Goal: Information Seeking & Learning: Learn about a topic

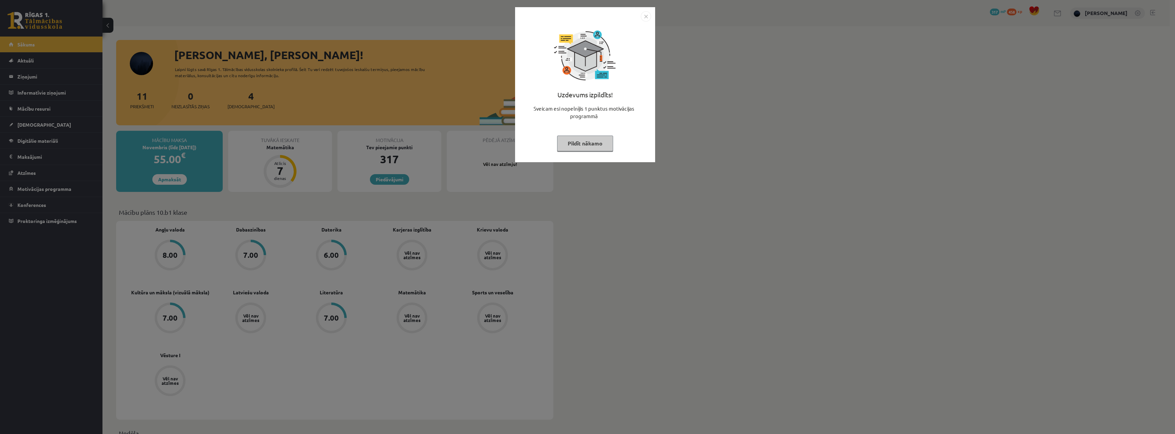
click at [585, 145] on button "Pildīt nākamo" at bounding box center [585, 144] width 56 height 16
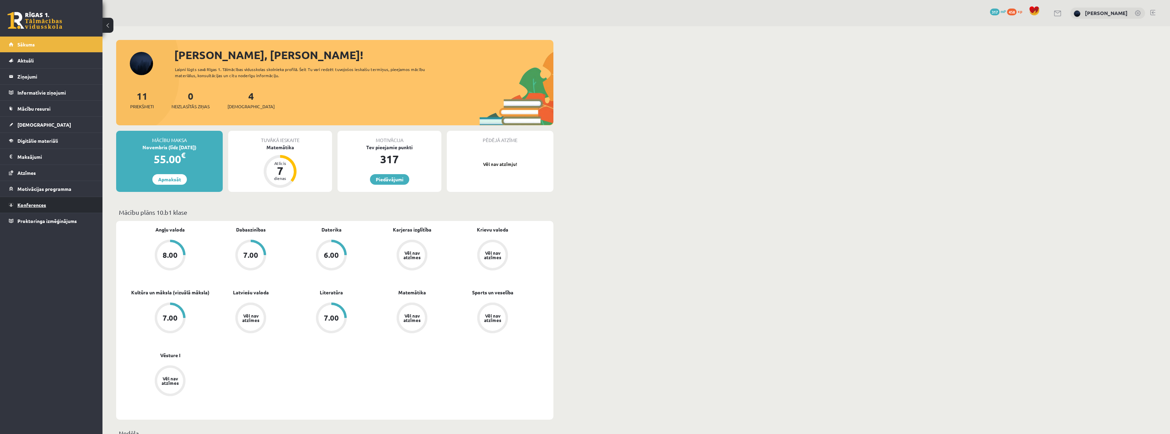
click at [40, 201] on link "Konferences" at bounding box center [51, 205] width 85 height 16
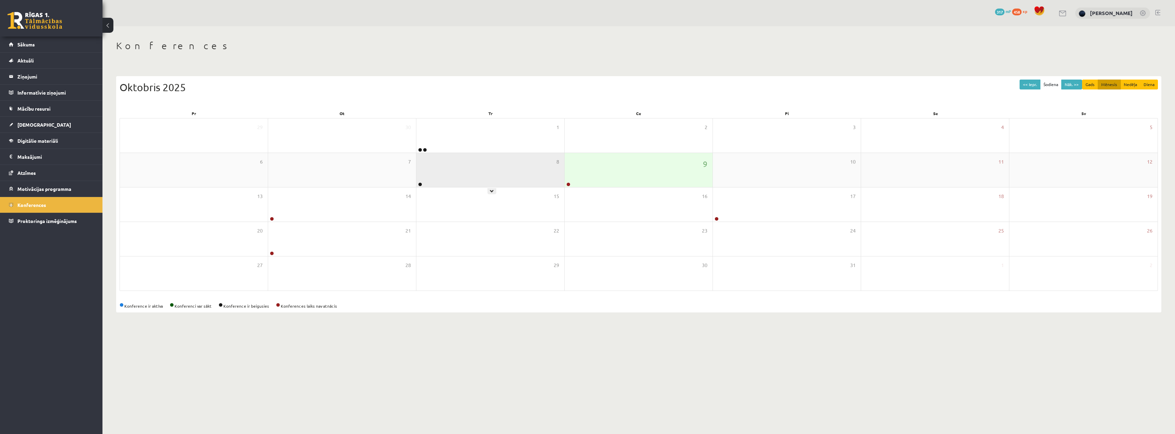
click at [465, 181] on div "8" at bounding box center [491, 170] width 148 height 34
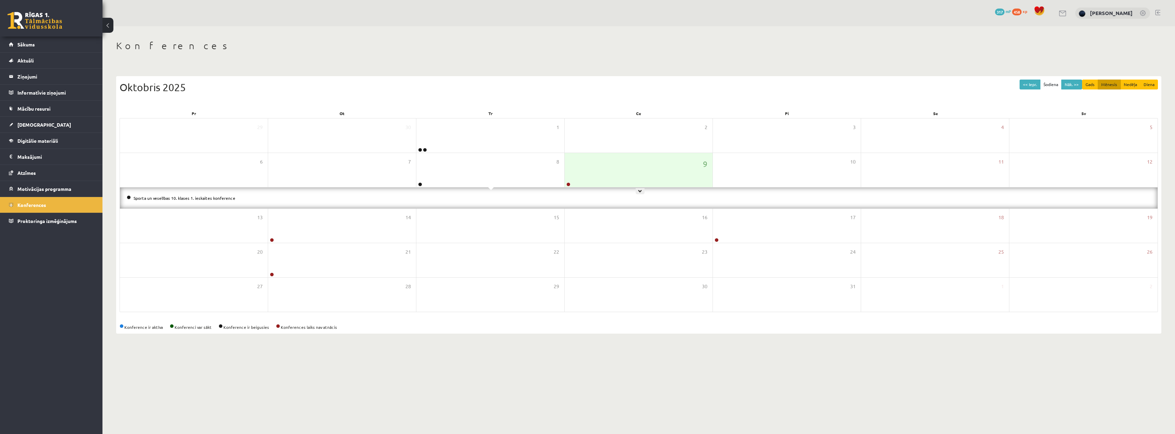
click at [585, 189] on div "Sporta un veselības 10. klases 1. ieskaites konference" at bounding box center [639, 198] width 1038 height 21
click at [590, 161] on div "9" at bounding box center [639, 170] width 148 height 34
click at [185, 194] on li "Krievu valodas 10. klases 1. ieskaites konference" at bounding box center [639, 198] width 1024 height 8
click at [182, 196] on link "Krievu valodas 10. klases 1. ieskaites konference" at bounding box center [180, 197] width 92 height 5
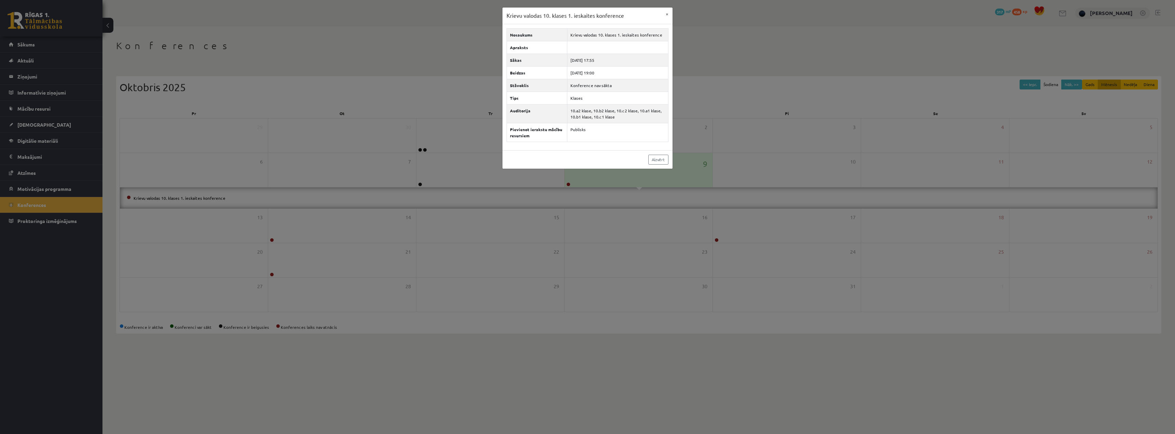
drag, startPoint x: 275, startPoint y: 122, endPoint x: 320, endPoint y: 136, distance: 47.0
click at [277, 122] on div "Krievu valodas 10. klases 1. ieskaites konference × Nosaukums Krievu valodas 10…" at bounding box center [587, 217] width 1175 height 434
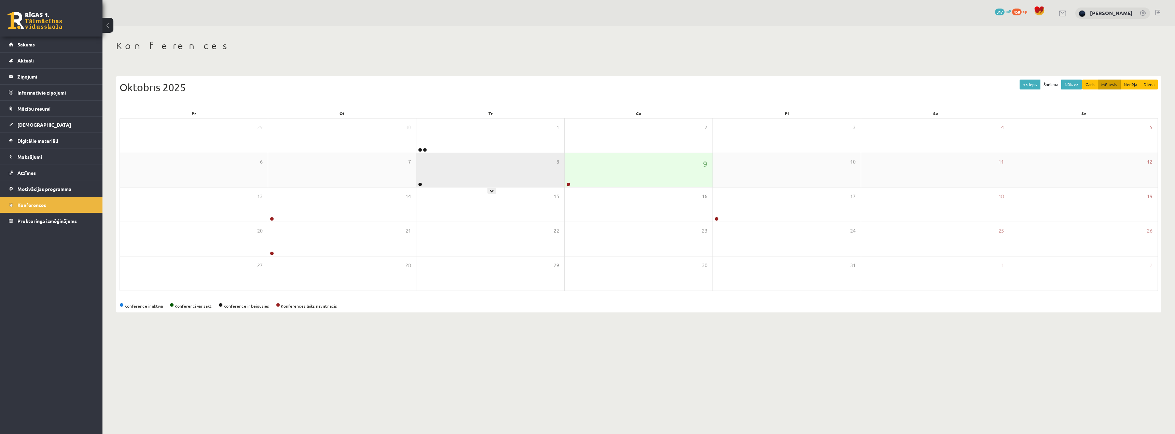
click at [463, 175] on div "8" at bounding box center [491, 170] width 148 height 34
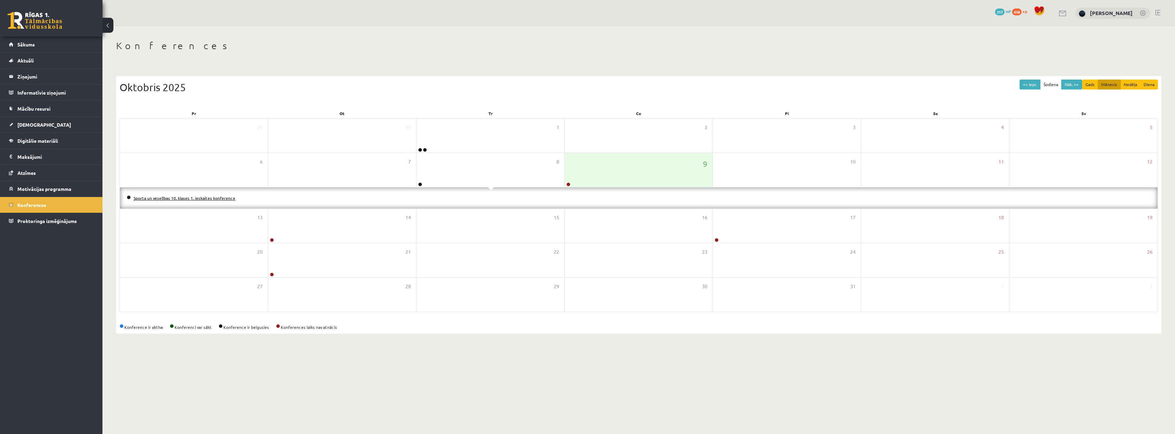
click at [190, 194] on div "Sporta un veselības 10. klases 1. ieskaites konference" at bounding box center [639, 198] width 1038 height 21
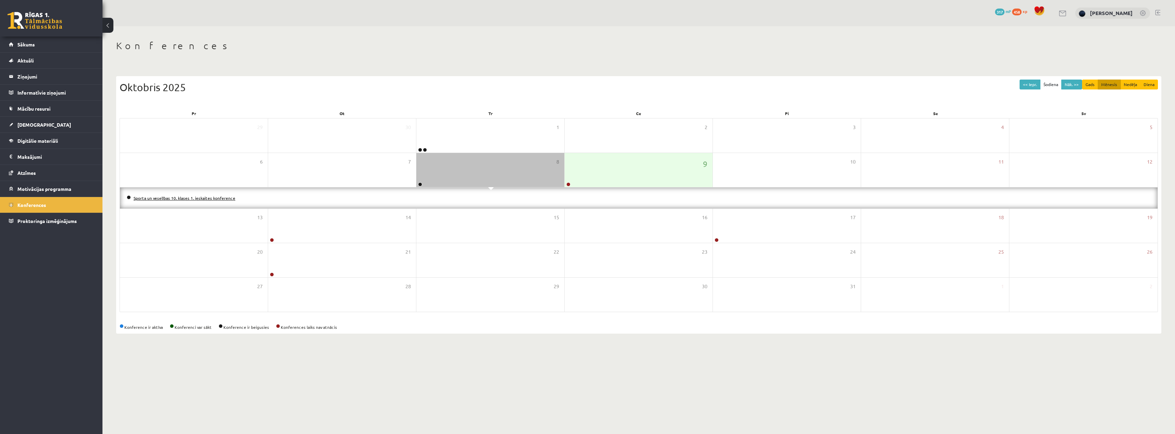
click at [186, 199] on link "Sporta un veselības 10. klases 1. ieskaites konference" at bounding box center [185, 197] width 102 height 5
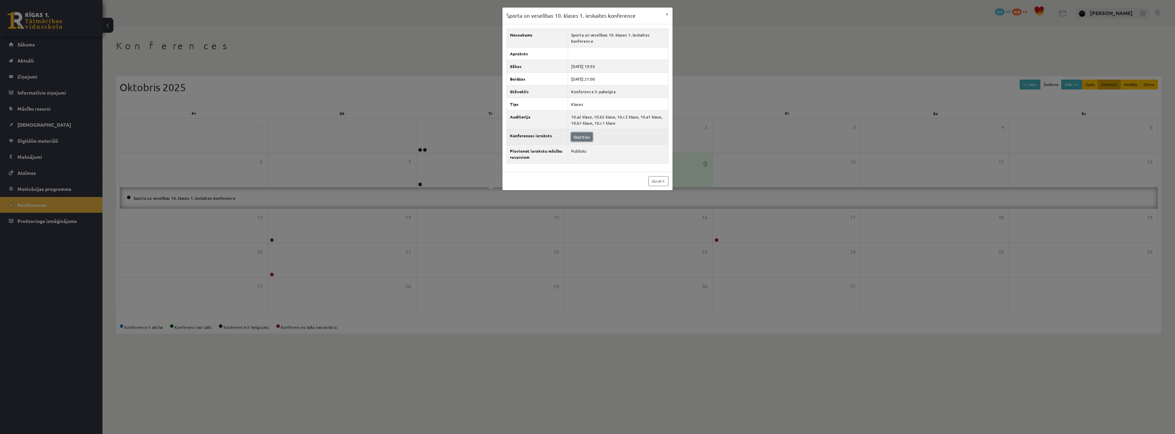
click at [579, 136] on link "Skatīties" at bounding box center [582, 137] width 22 height 9
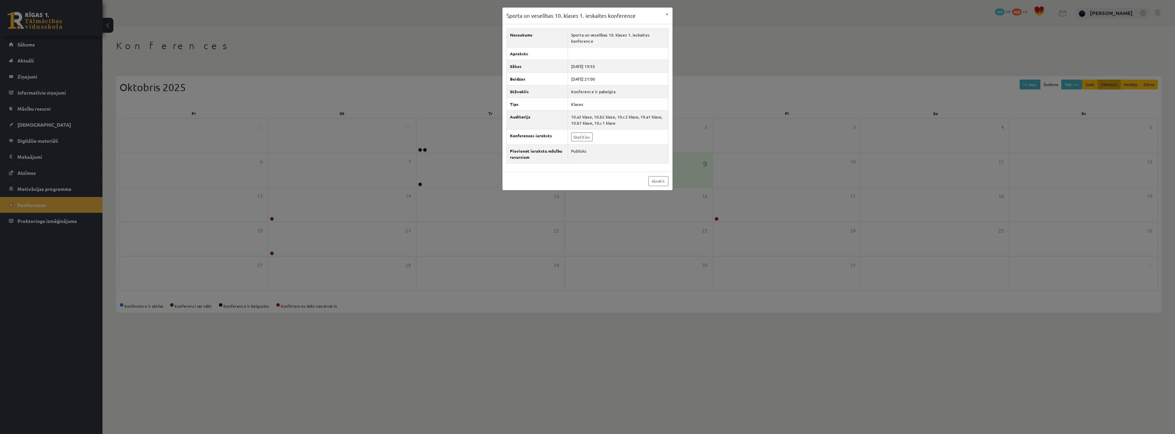
click at [237, 146] on div "Sporta un veselības 10. klases 1. ieskaites konference × Nosaukums Sporta un ve…" at bounding box center [587, 217] width 1175 height 434
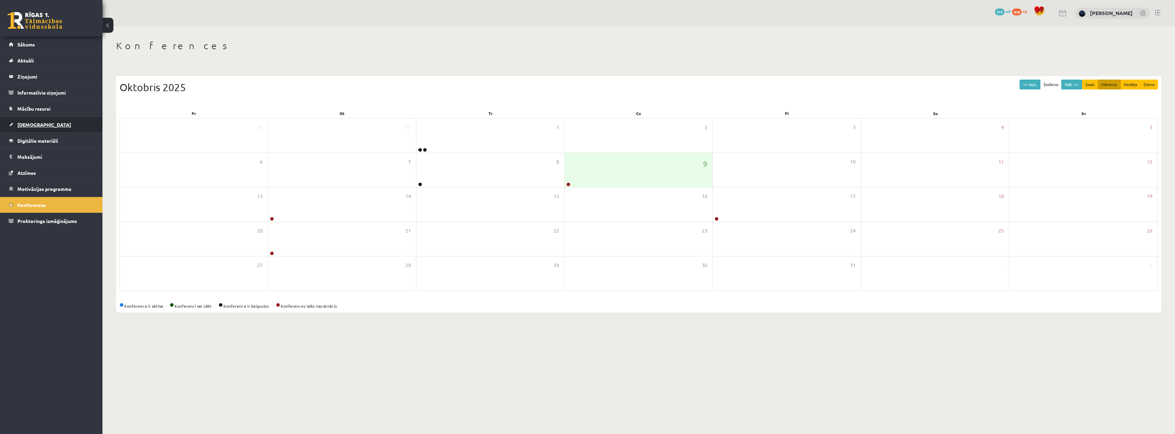
click at [31, 124] on span "[DEMOGRAPHIC_DATA]" at bounding box center [44, 125] width 54 height 6
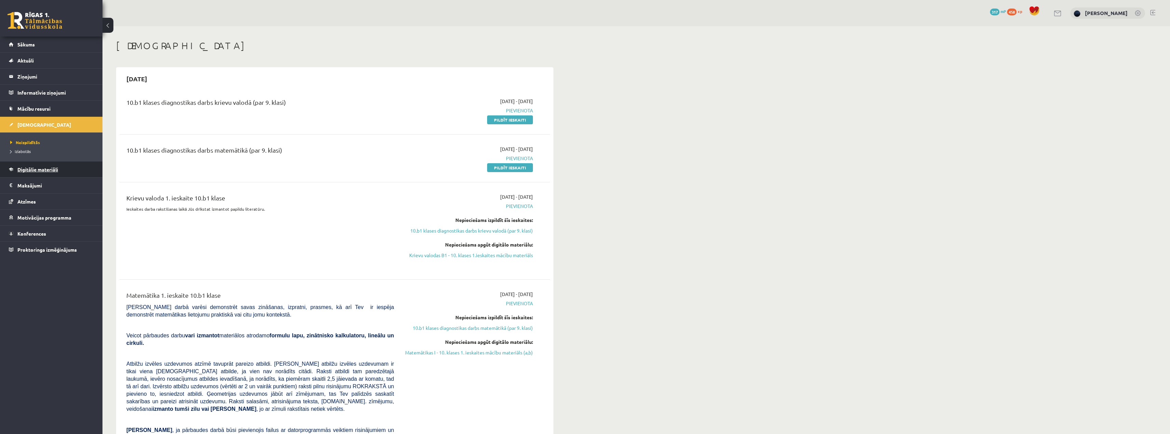
click at [36, 174] on link "Digitālie materiāli" at bounding box center [51, 170] width 85 height 16
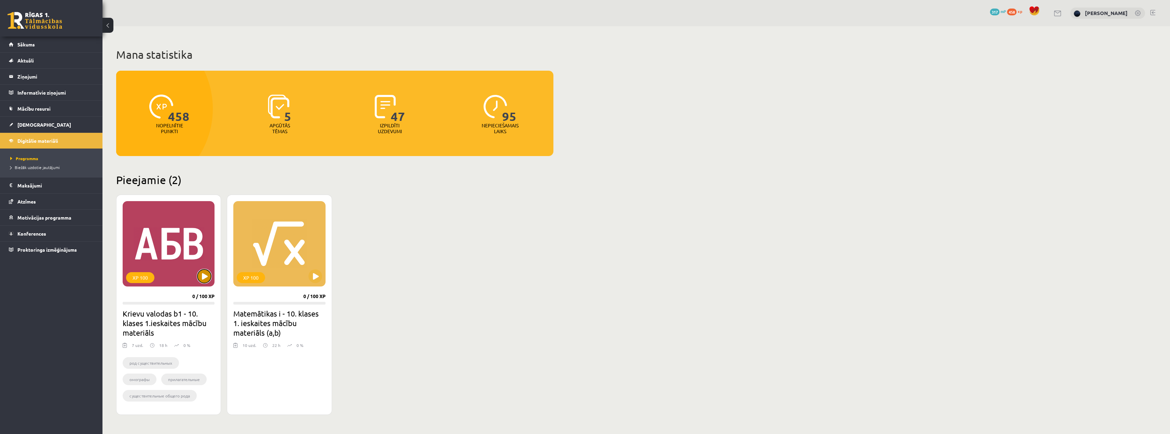
click at [203, 273] on button at bounding box center [204, 277] width 14 height 14
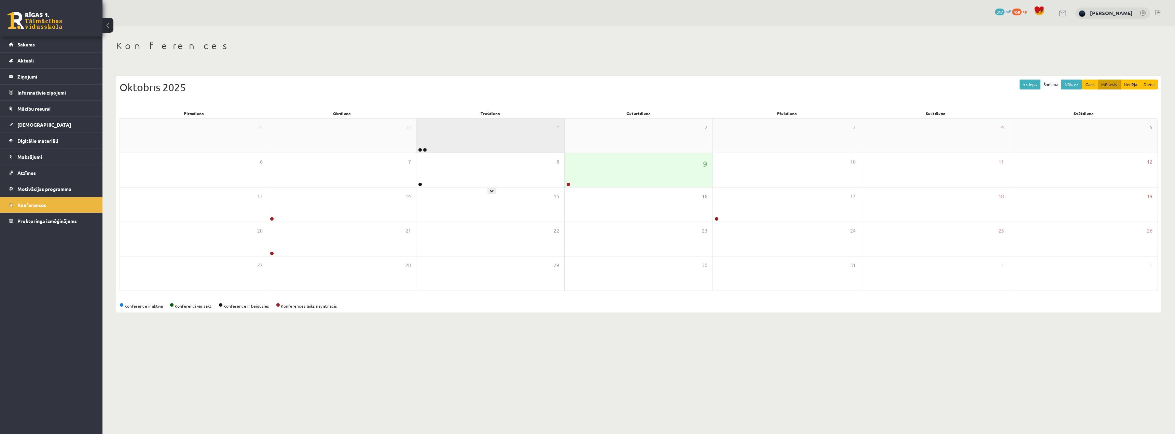
click at [477, 137] on div "1" at bounding box center [491, 136] width 148 height 34
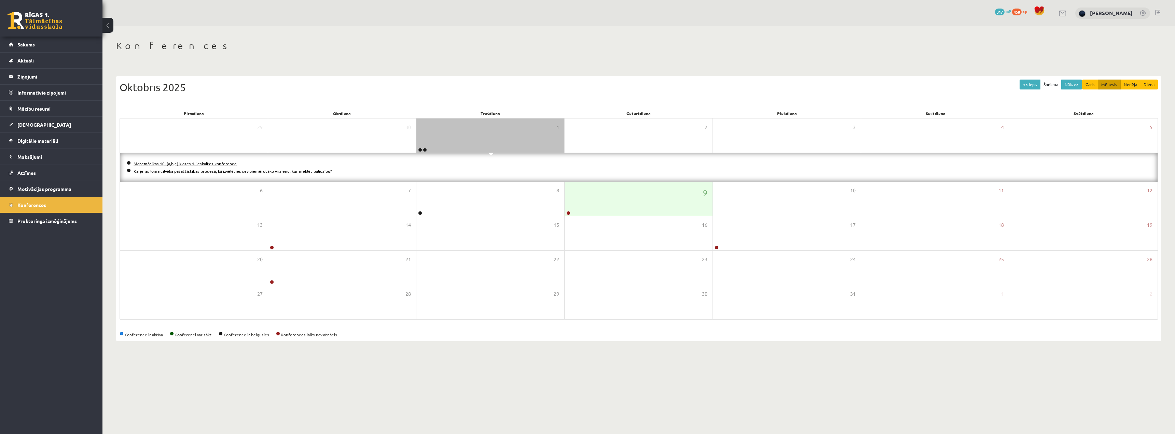
click at [220, 162] on link "Matemātikas 10. (a,b,c) klases 1. ieskaites konference" at bounding box center [185, 163] width 103 height 5
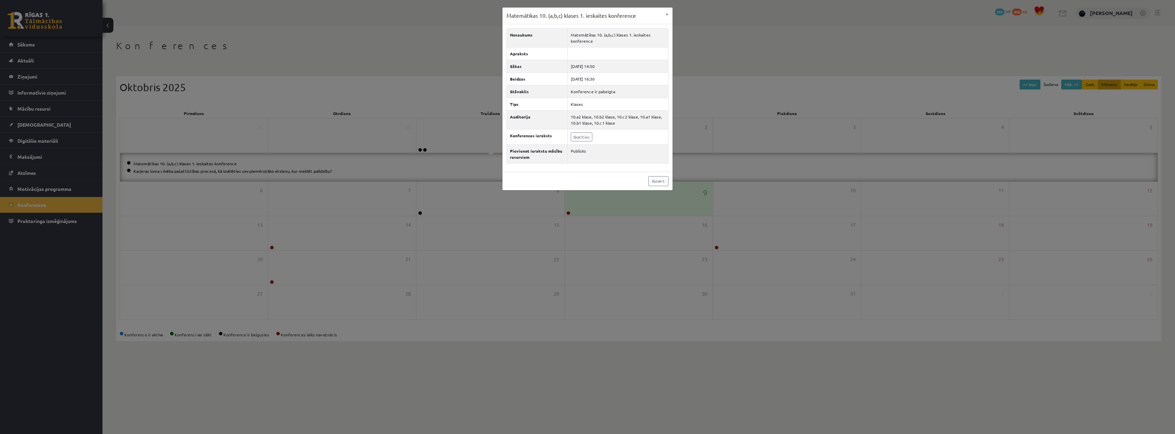
click at [216, 138] on div "Matemātikas 10. (a,b,c) klases 1. ieskaites konference × Nosaukums Matemātikas …" at bounding box center [587, 217] width 1175 height 434
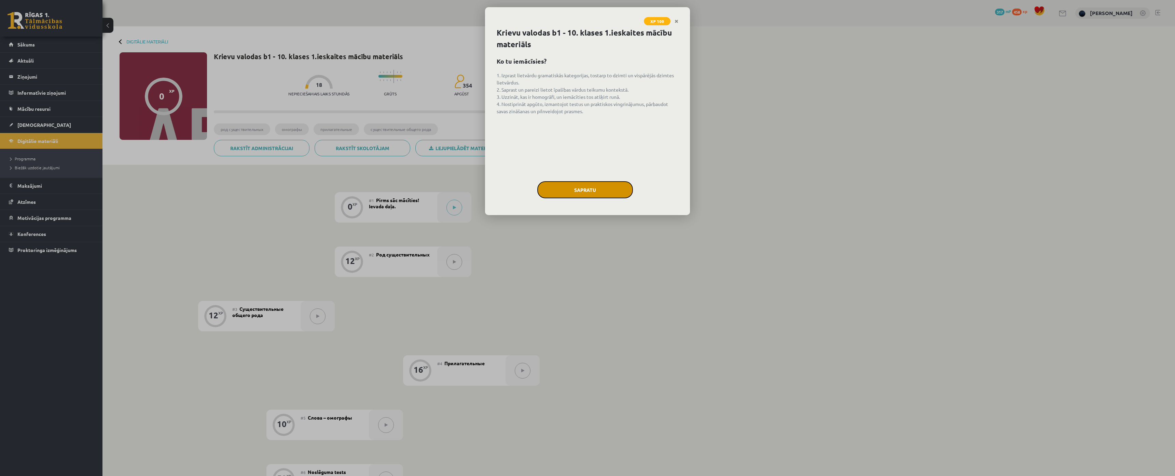
click at [585, 190] on button "Sapratu" at bounding box center [585, 189] width 96 height 17
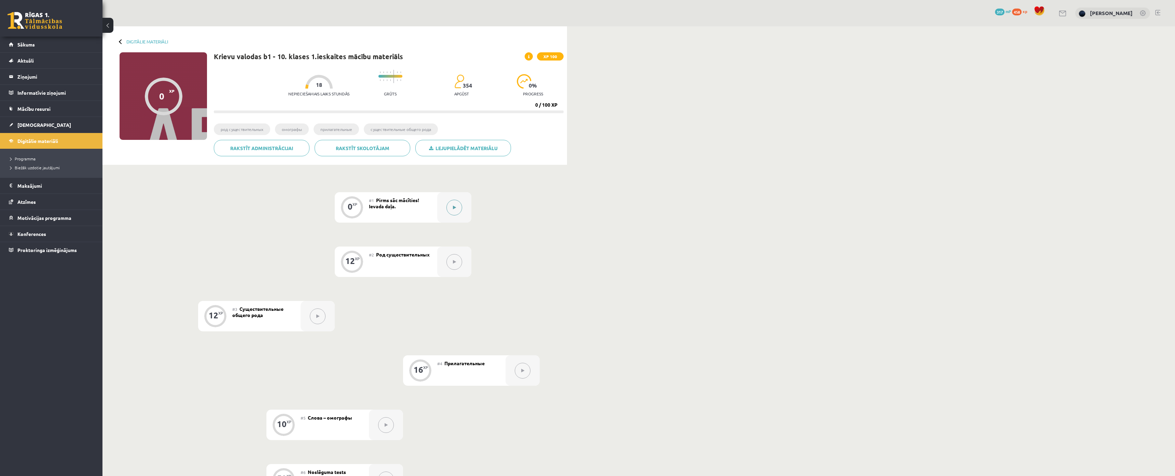
click at [453, 208] on icon at bounding box center [454, 207] width 3 height 4
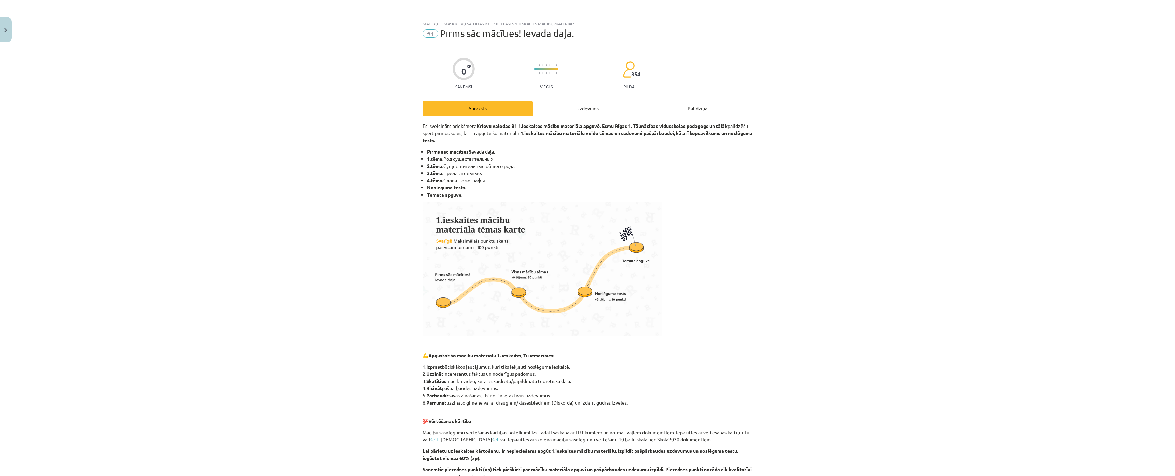
click at [583, 106] on div "Uzdevums" at bounding box center [588, 107] width 110 height 15
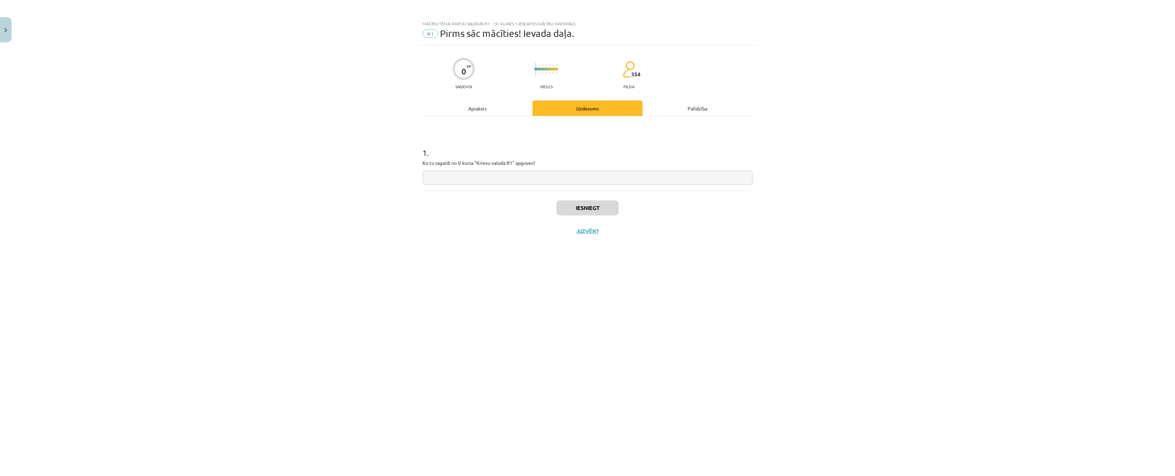
click at [445, 163] on p "Ko tu sagaidi no šī kursa "Krievu valoda B1" apguves?" at bounding box center [588, 162] width 330 height 7
click at [486, 222] on div "Iesniegt Aizvērt" at bounding box center [588, 215] width 330 height 48
drag, startPoint x: 516, startPoint y: 169, endPoint x: 515, endPoint y: 175, distance: 5.7
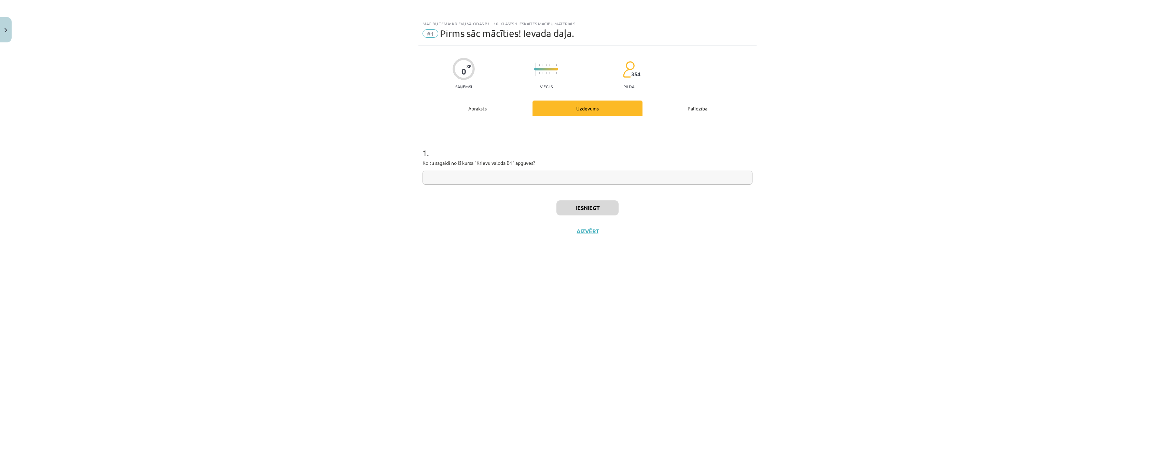
click at [516, 171] on div "1 . Ko tu sagaidi no šī kursa "Krievu valoda B1" apguves?" at bounding box center [588, 160] width 330 height 49
click at [515, 175] on input "text" at bounding box center [588, 178] width 330 height 14
paste input "**********"
type input "**********"
click at [586, 207] on button "Iesniegt" at bounding box center [588, 207] width 62 height 15
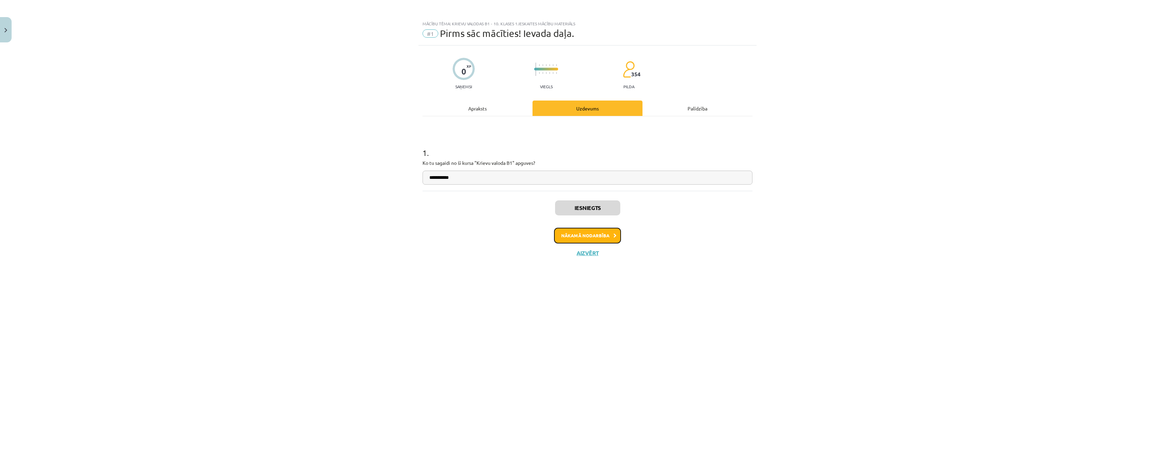
click at [587, 235] on button "Nākamā nodarbība" at bounding box center [587, 236] width 67 height 16
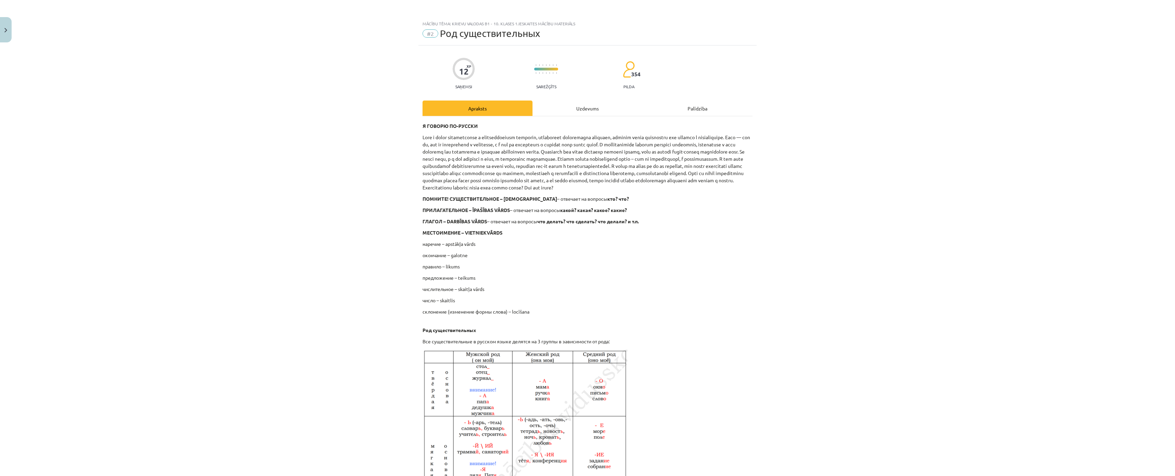
click at [568, 108] on div "Uzdevums" at bounding box center [588, 107] width 110 height 15
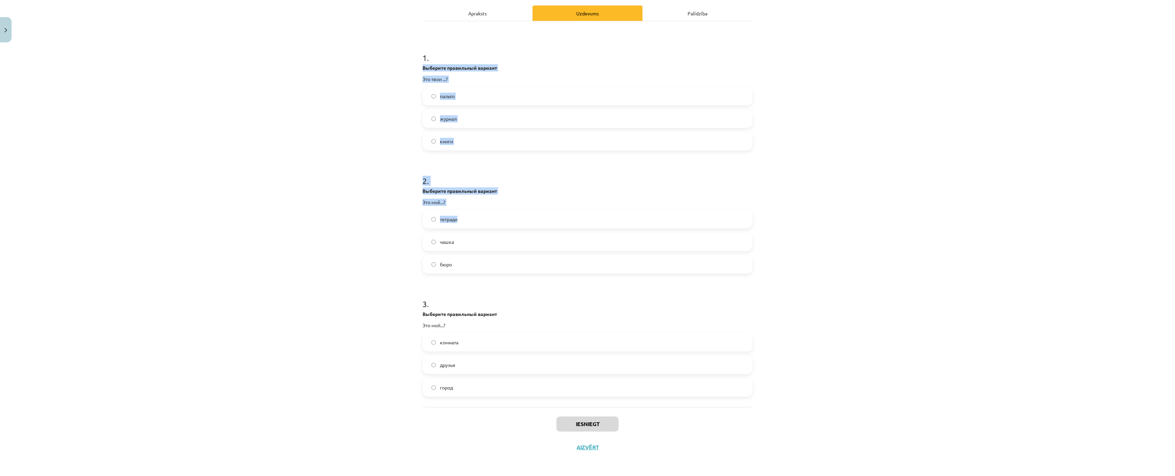
scroll to position [136, 0]
drag, startPoint x: 412, startPoint y: 140, endPoint x: 499, endPoint y: 354, distance: 230.5
click at [499, 354] on div "Mācību tēma: Krievu valodas b1 - 10. klases 1.ieskaites mācību materiāls #2 Род…" at bounding box center [587, 238] width 1175 height 476
copy form "Выберите правильный вариант Это твои ...? пальто журнал книги 2 . Выберите прав…"
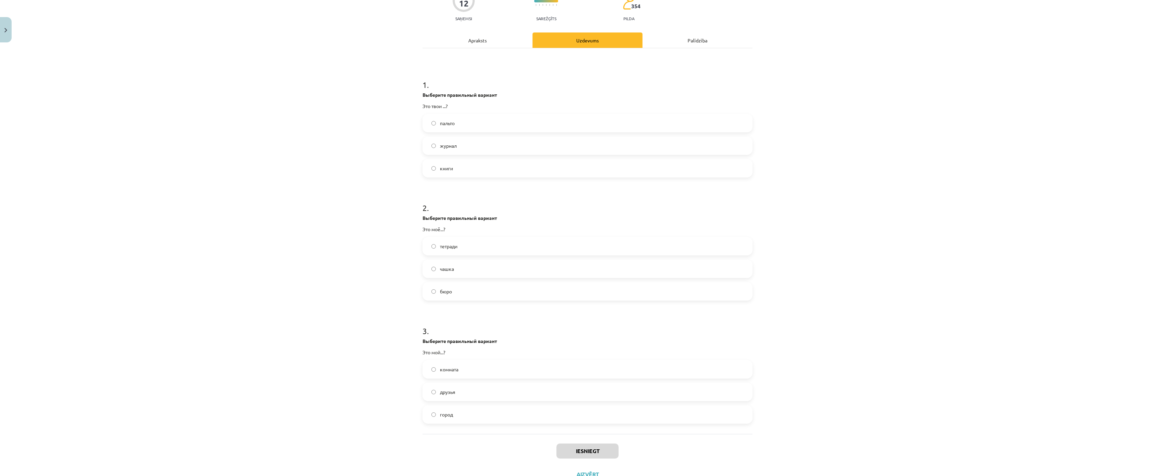
click at [222, 79] on div "Mācību tēma: Krievu valodas b1 - 10. klases 1.ieskaites mācību materiāls #2 Род…" at bounding box center [587, 238] width 1175 height 476
click at [442, 174] on label "книги" at bounding box center [587, 168] width 329 height 17
click at [468, 291] on label "бюро" at bounding box center [587, 291] width 329 height 17
click at [436, 414] on label "город" at bounding box center [587, 414] width 329 height 17
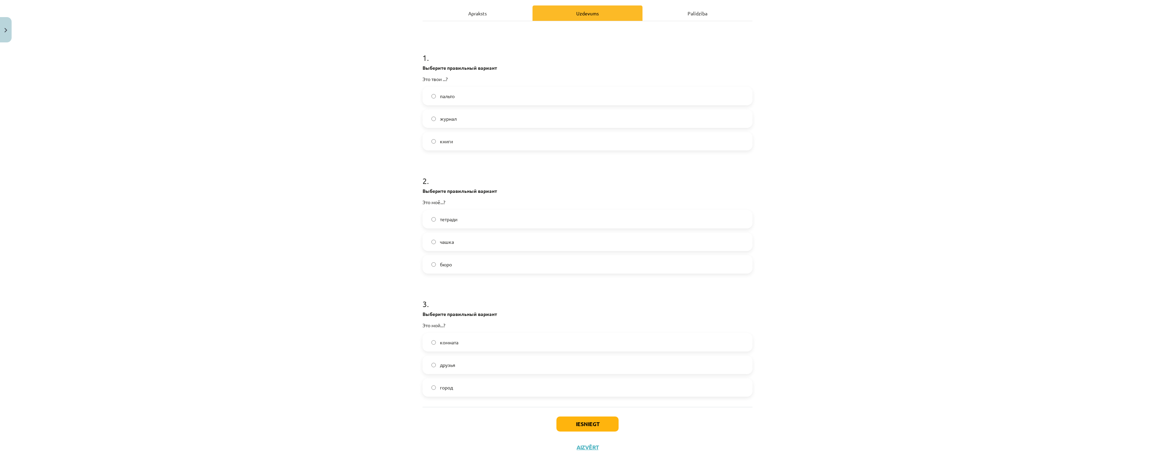
scroll to position [136, 0]
click at [602, 416] on button "Iesniegt" at bounding box center [588, 423] width 62 height 15
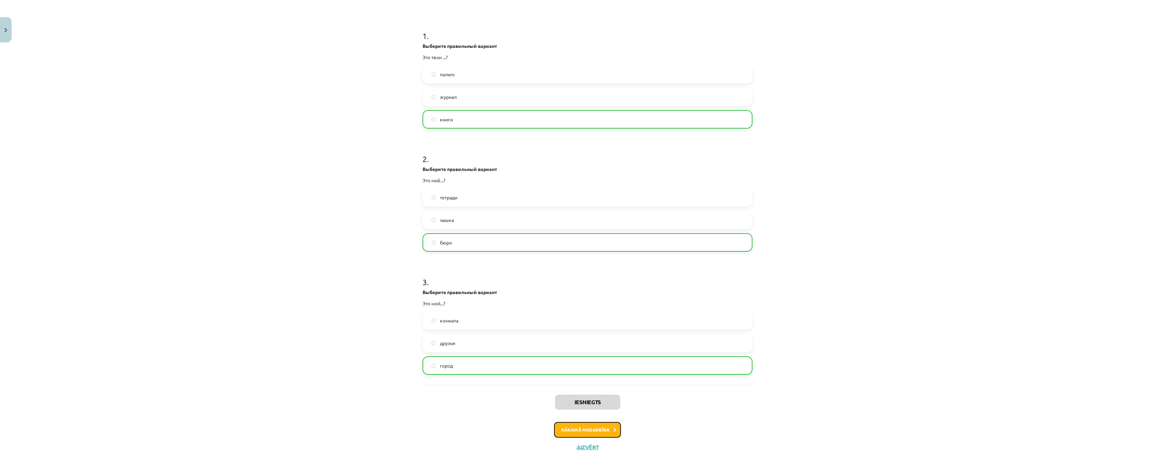
click at [601, 422] on button "Nākamā nodarbība" at bounding box center [587, 430] width 67 height 16
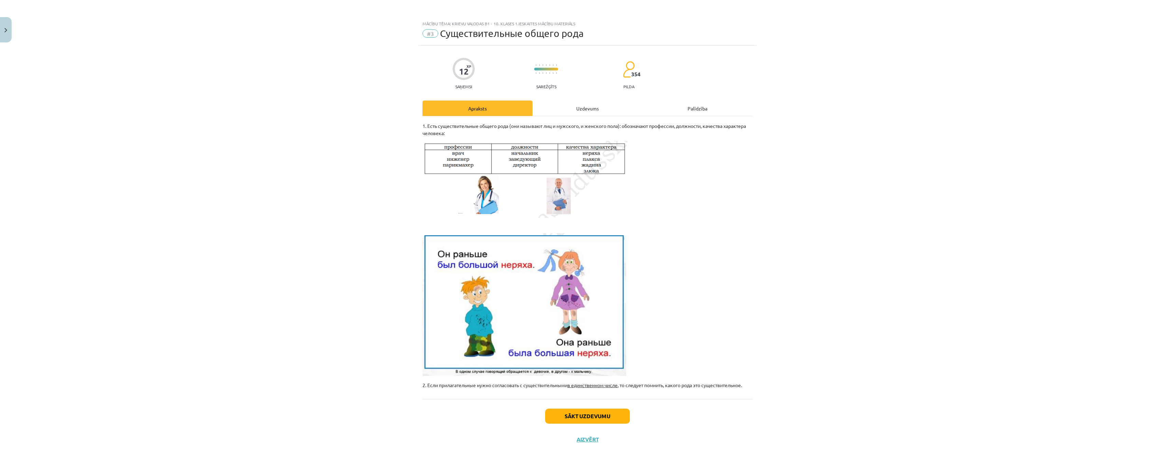
scroll to position [17, 0]
drag, startPoint x: 587, startPoint y: 93, endPoint x: 577, endPoint y: 103, distance: 14.0
click at [587, 100] on div "Uzdevums" at bounding box center [588, 107] width 110 height 15
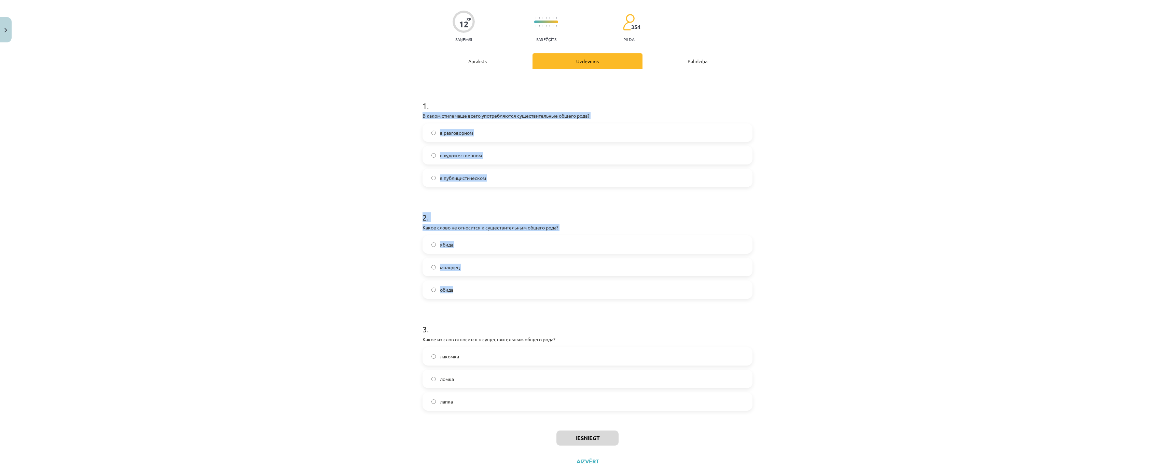
scroll to position [103, 0]
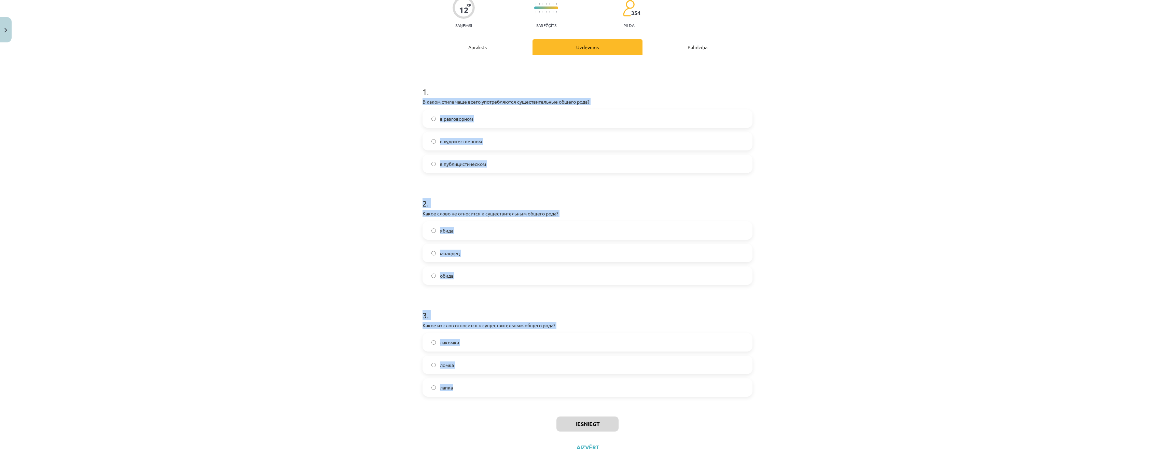
drag, startPoint x: 415, startPoint y: 146, endPoint x: 501, endPoint y: 349, distance: 220.1
click at [501, 349] on div "Mācību tēma: Krievu valodas b1 - 10. klases 1.ieskaites mācību materiāls #3 Cущ…" at bounding box center [587, 238] width 1175 height 476
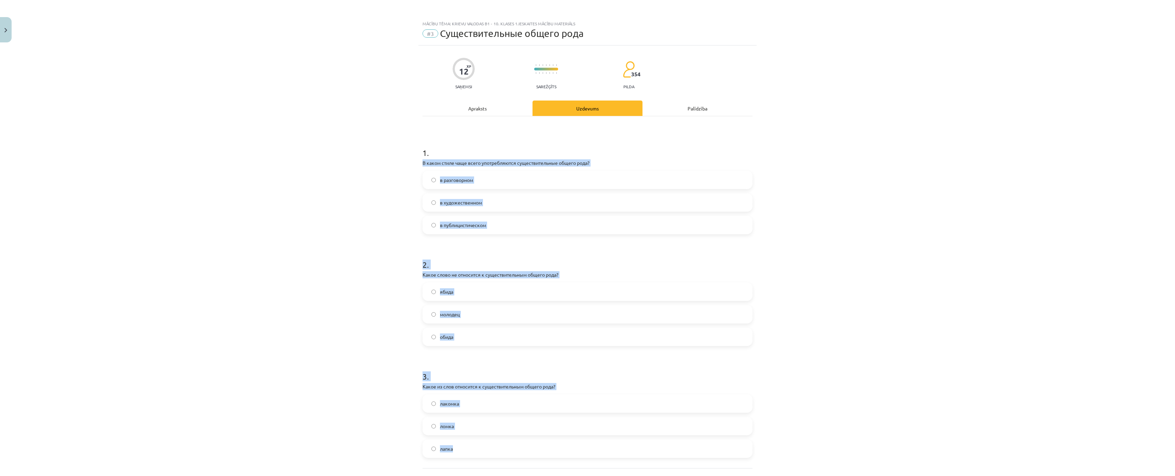
scroll to position [103, 0]
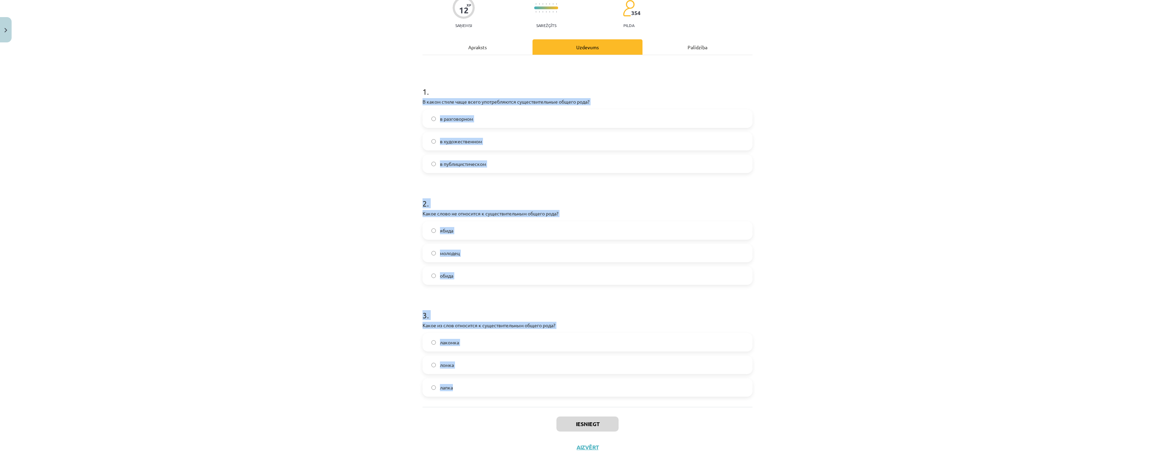
click at [377, 61] on div "Mācību tēma: Krievu valodas b1 - 10. klases 1.ieskaites mācību materiāls #3 Cущ…" at bounding box center [587, 238] width 1175 height 476
click at [445, 115] on span "в разговорном" at bounding box center [456, 118] width 33 height 7
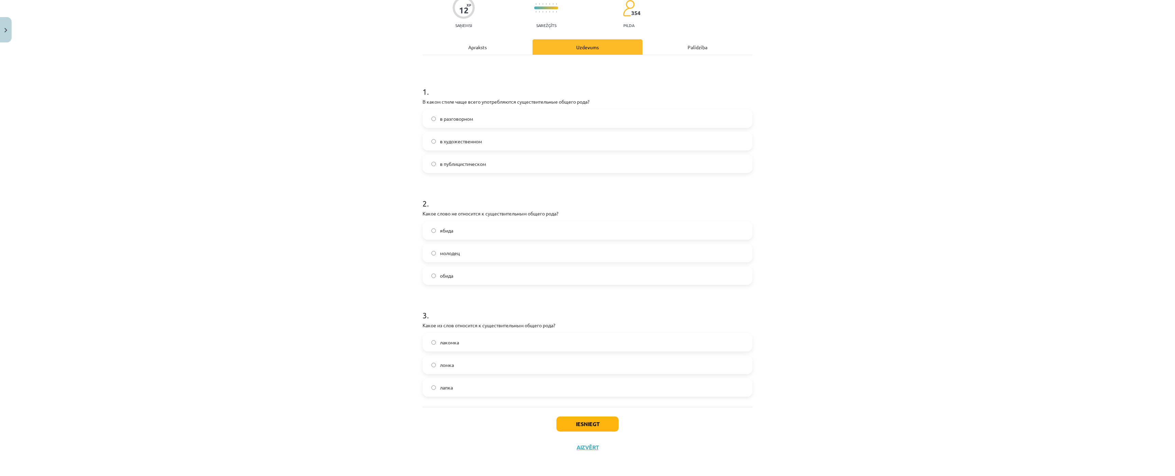
click at [463, 267] on label "обида" at bounding box center [587, 275] width 329 height 17
click at [447, 339] on span "лакомка" at bounding box center [449, 342] width 19 height 7
click at [573, 416] on button "Iesniegt" at bounding box center [588, 423] width 62 height 15
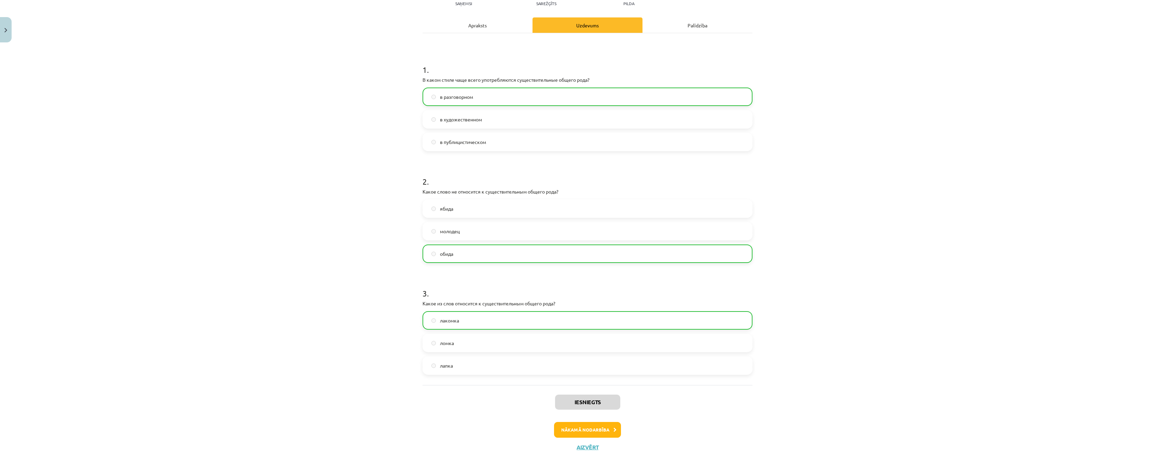
click at [577, 401] on div "Iesniegts Nākamā nodarbība Aizvērt" at bounding box center [588, 420] width 330 height 70
click at [587, 422] on button "Nākamā nodarbība" at bounding box center [587, 430] width 67 height 16
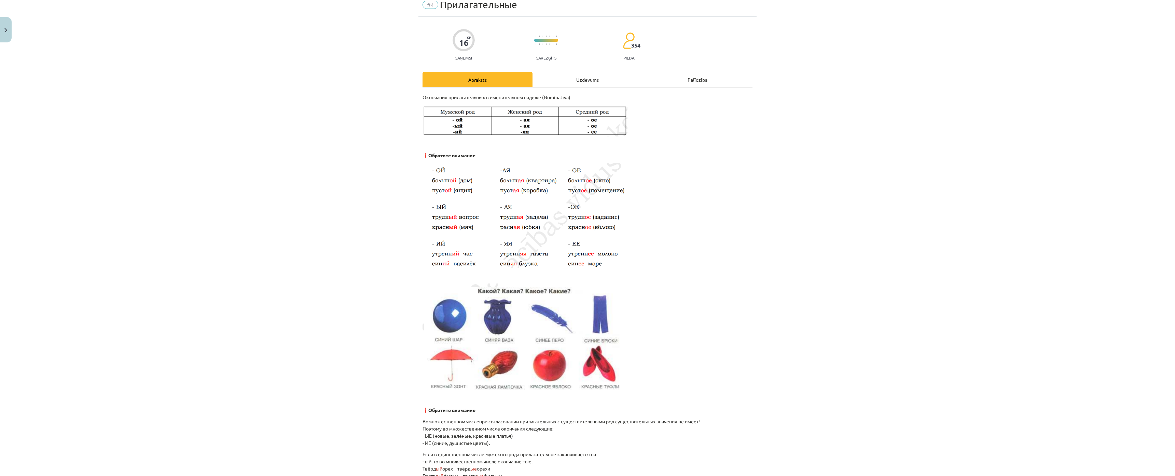
scroll to position [17, 0]
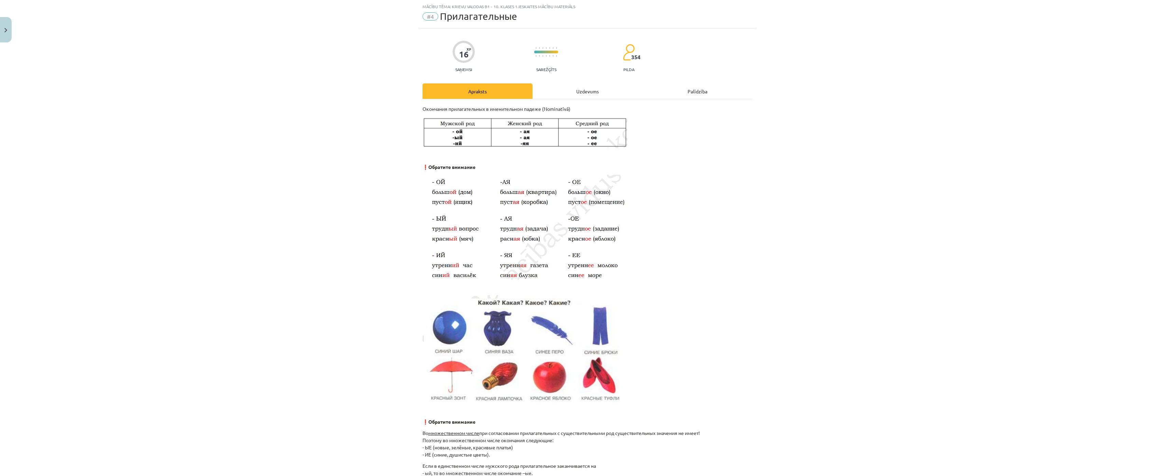
click at [566, 92] on div "Uzdevums" at bounding box center [588, 90] width 110 height 15
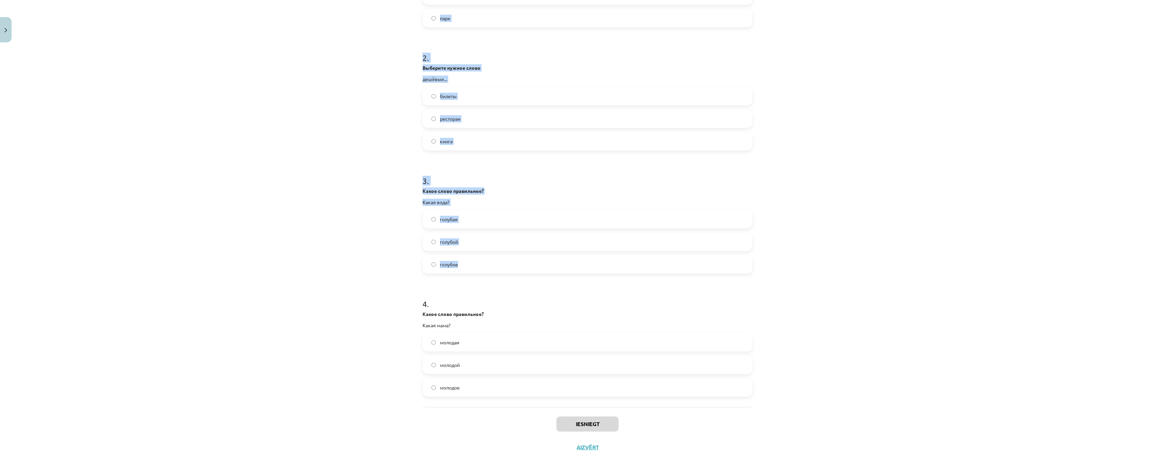
scroll to position [259, 0]
drag, startPoint x: 415, startPoint y: 132, endPoint x: 510, endPoint y: 360, distance: 246.8
click at [510, 360] on div "Mācību tēma: Krievu valodas b1 - 10. klases 1.ieskaites mācību materiāls #4 При…" at bounding box center [587, 238] width 1175 height 476
copy form "1 . Выберите нужное слово зелёная... сумки улица парк 2 . Выберите нужное слово…"
drag, startPoint x: 306, startPoint y: 31, endPoint x: 316, endPoint y: 31, distance: 9.6
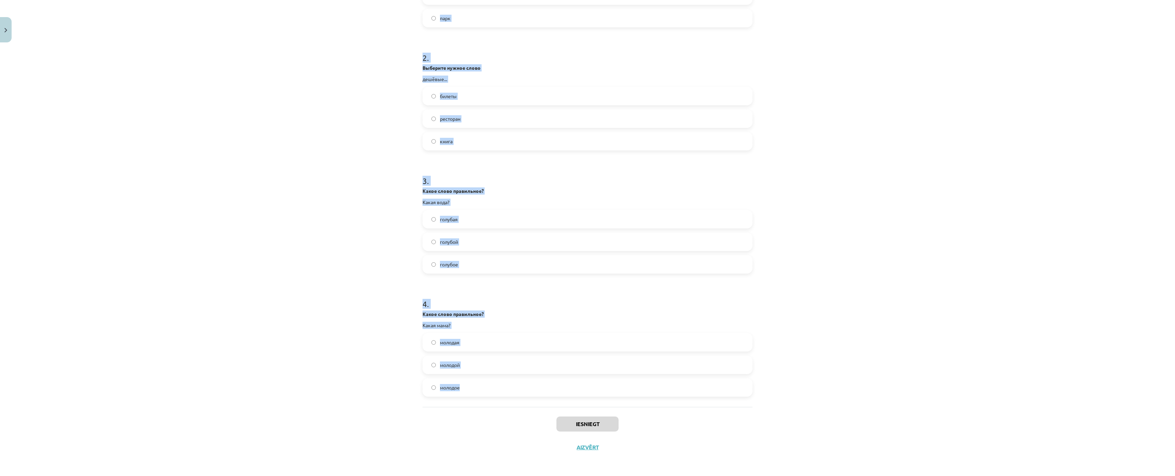
click at [306, 30] on div "Mācību tēma: Krievu valodas b1 - 10. klases 1.ieskaites mācību materiāls #4 При…" at bounding box center [587, 238] width 1175 height 476
click at [379, 33] on div "Mācību tēma: Krievu valodas b1 - 10. klases 1.ieskaites mācību materiāls #4 При…" at bounding box center [587, 238] width 1175 height 476
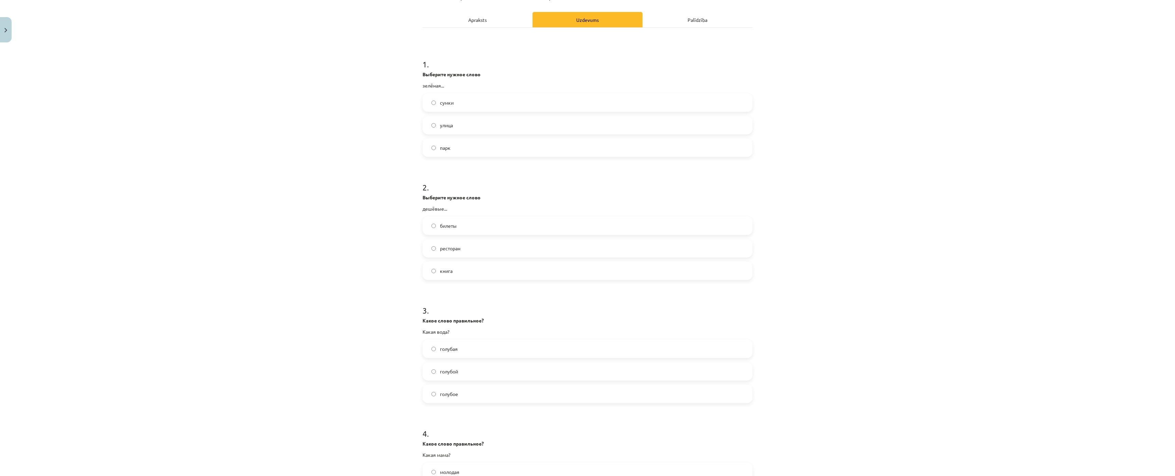
click at [440, 122] on span "улица" at bounding box center [446, 125] width 13 height 7
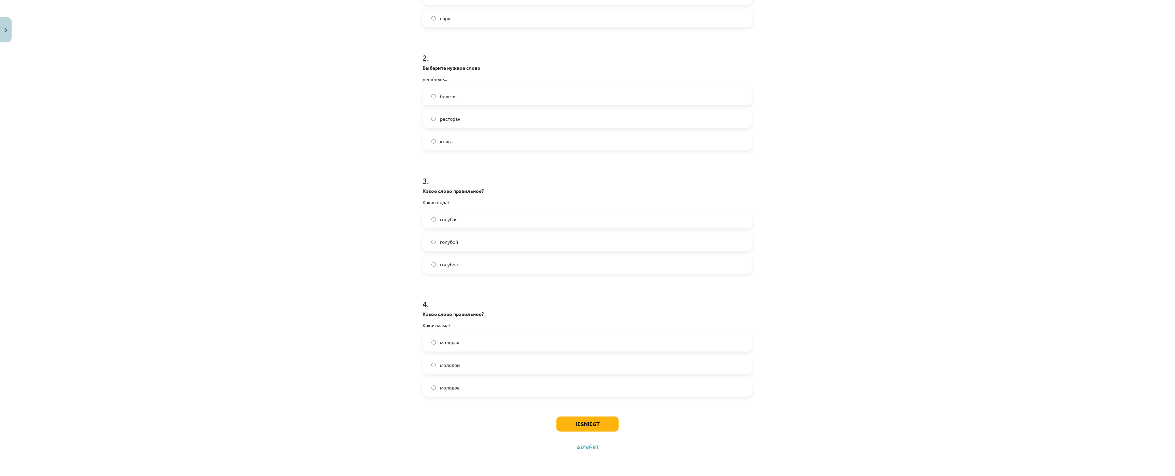
click at [436, 87] on label "билеты" at bounding box center [587, 95] width 329 height 17
click at [443, 216] on span "голубая" at bounding box center [449, 219] width 18 height 7
click at [435, 333] on label "молодая" at bounding box center [587, 341] width 329 height 17
click at [592, 407] on div "Iesniegt Aizvērt" at bounding box center [588, 431] width 330 height 48
click at [569, 416] on button "Iesniegt" at bounding box center [588, 423] width 62 height 15
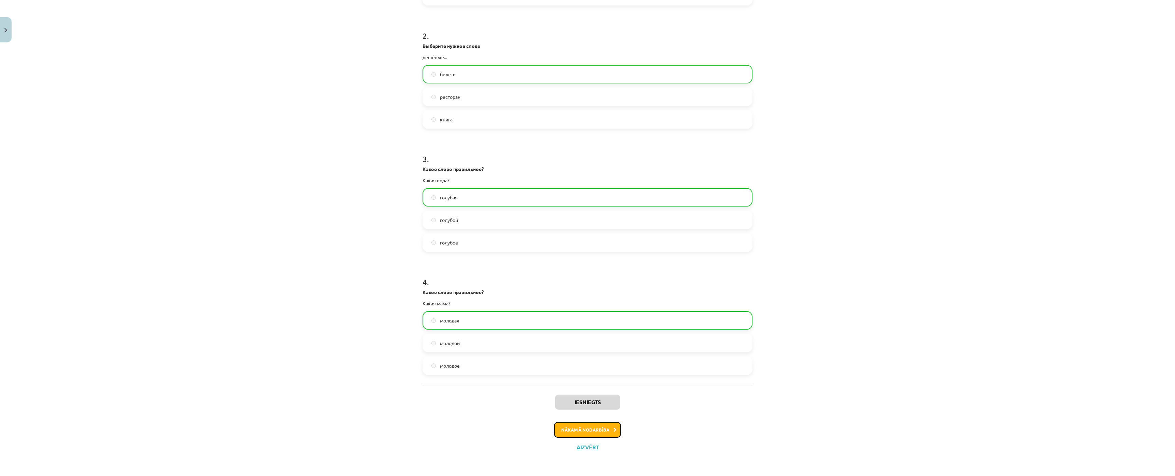
click at [589, 422] on button "Nākamā nodarbība" at bounding box center [587, 430] width 67 height 16
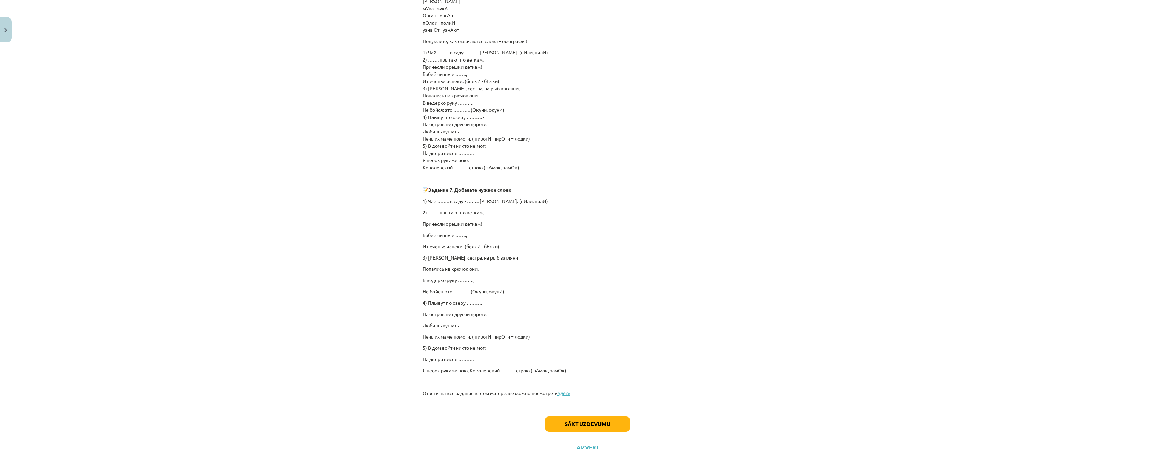
scroll to position [296, 0]
click at [594, 416] on button "Sākt uzdevumu" at bounding box center [587, 423] width 85 height 15
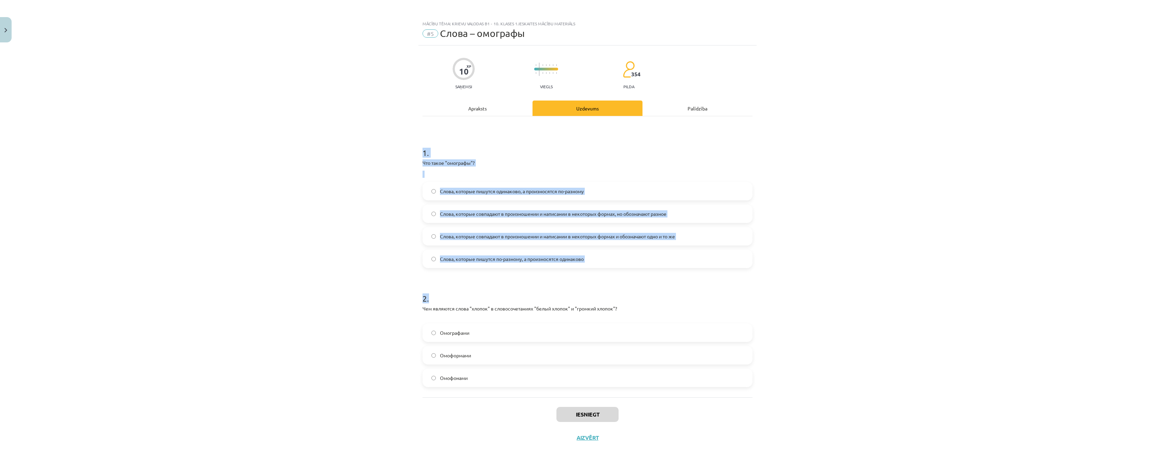
scroll to position [32, 0]
drag, startPoint x: 414, startPoint y: 137, endPoint x: 757, endPoint y: 359, distance: 408.9
click at [760, 360] on div "Mācību tēma: Krievu valodas b1 - 10. klases 1.ieskaites mācību materiāls #5 Сло…" at bounding box center [587, 238] width 1175 height 476
copy form "1 . Что такое "омографы"? Слова, которые пишутся одинаково, а произносятся по-р…"
click at [354, 166] on div "Mācību tēma: Krievu valodas b1 - 10. klases 1.ieskaites mācību materiāls #5 Сло…" at bounding box center [587, 238] width 1175 height 476
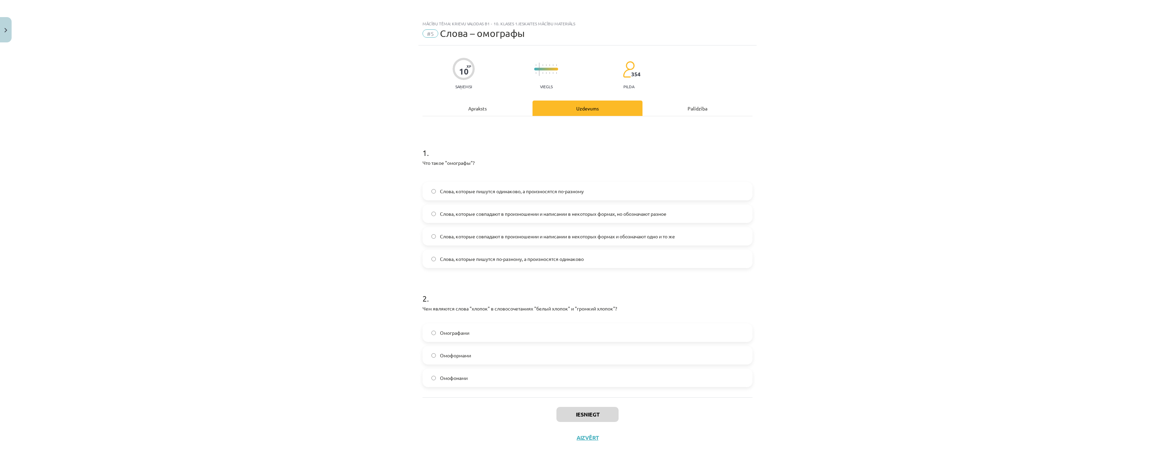
click at [431, 369] on label "Омофонами" at bounding box center [587, 377] width 329 height 17
click at [429, 369] on label "Омофонами" at bounding box center [587, 377] width 329 height 17
click at [447, 352] on span "Омоформами" at bounding box center [455, 355] width 31 height 7
click at [441, 188] on span "Слова, которые пишутся одинаково, а произносятся по-разному" at bounding box center [512, 191] width 144 height 7
click at [598, 407] on button "Iesniegt" at bounding box center [588, 414] width 62 height 15
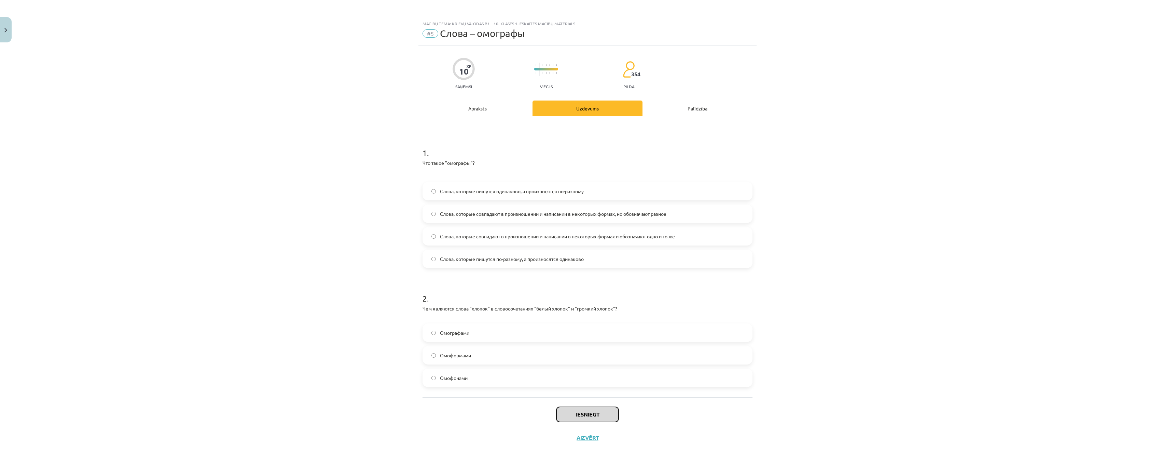
scroll to position [0, 0]
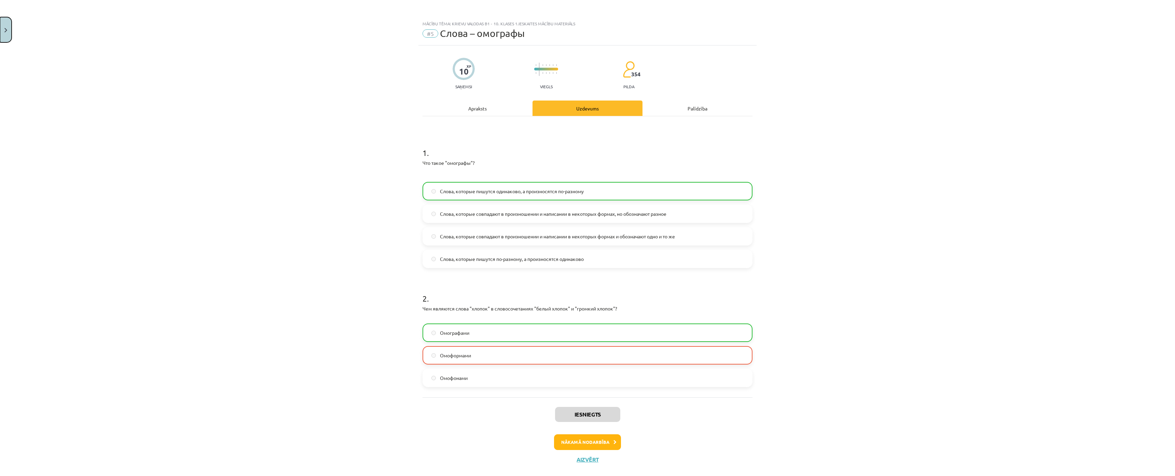
click at [10, 25] on button "Close" at bounding box center [6, 29] width 12 height 25
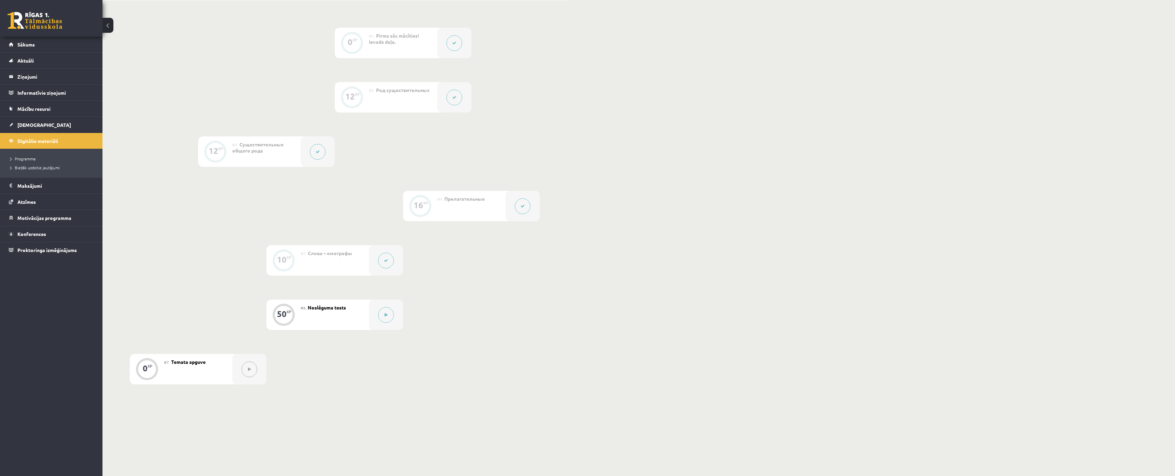
scroll to position [234, 0]
